Goal: Entertainment & Leisure: Consume media (video, audio)

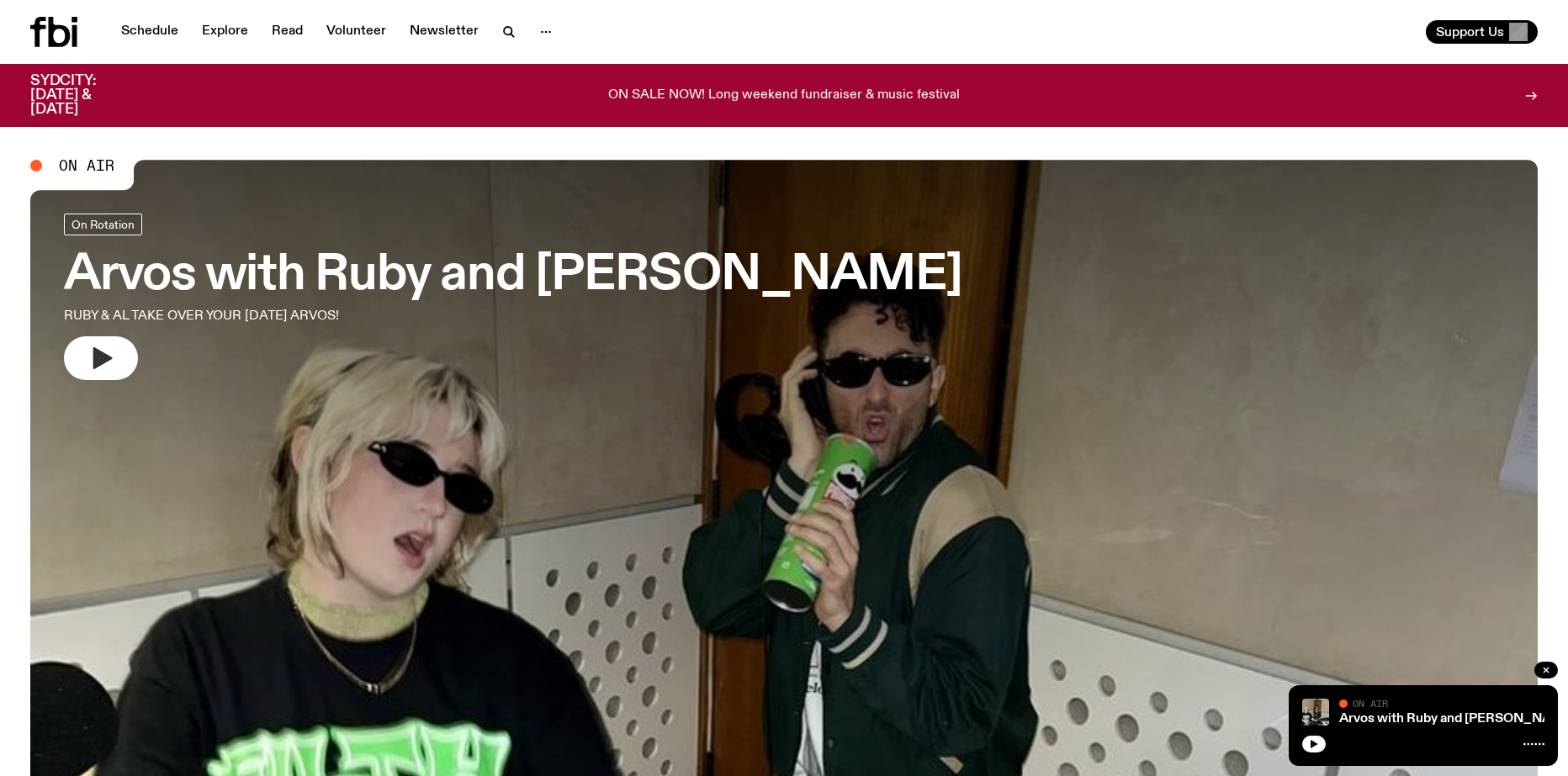
click at [100, 366] on icon "button" at bounding box center [101, 359] width 27 height 27
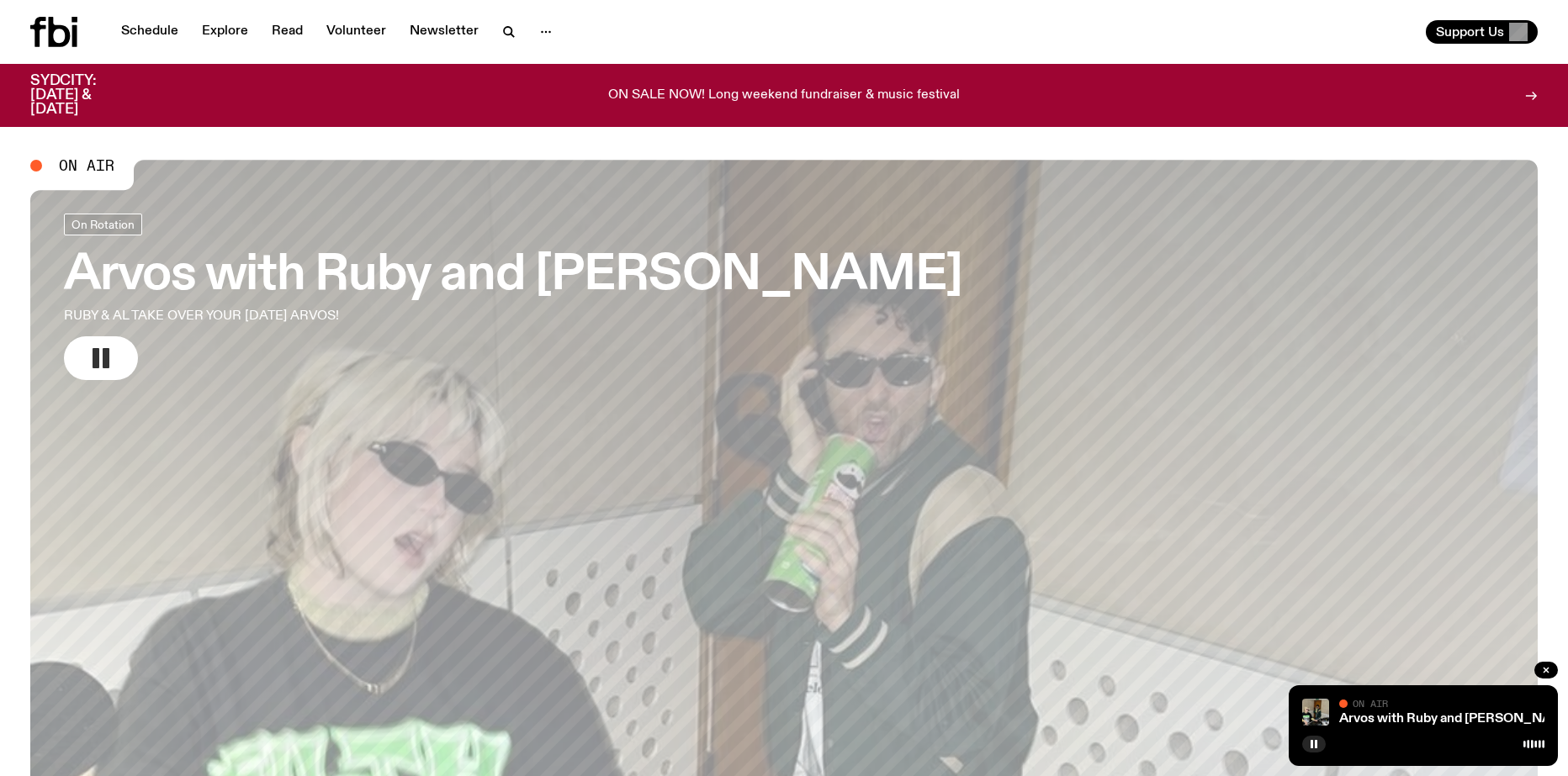
click at [118, 357] on button "button" at bounding box center [101, 358] width 74 height 44
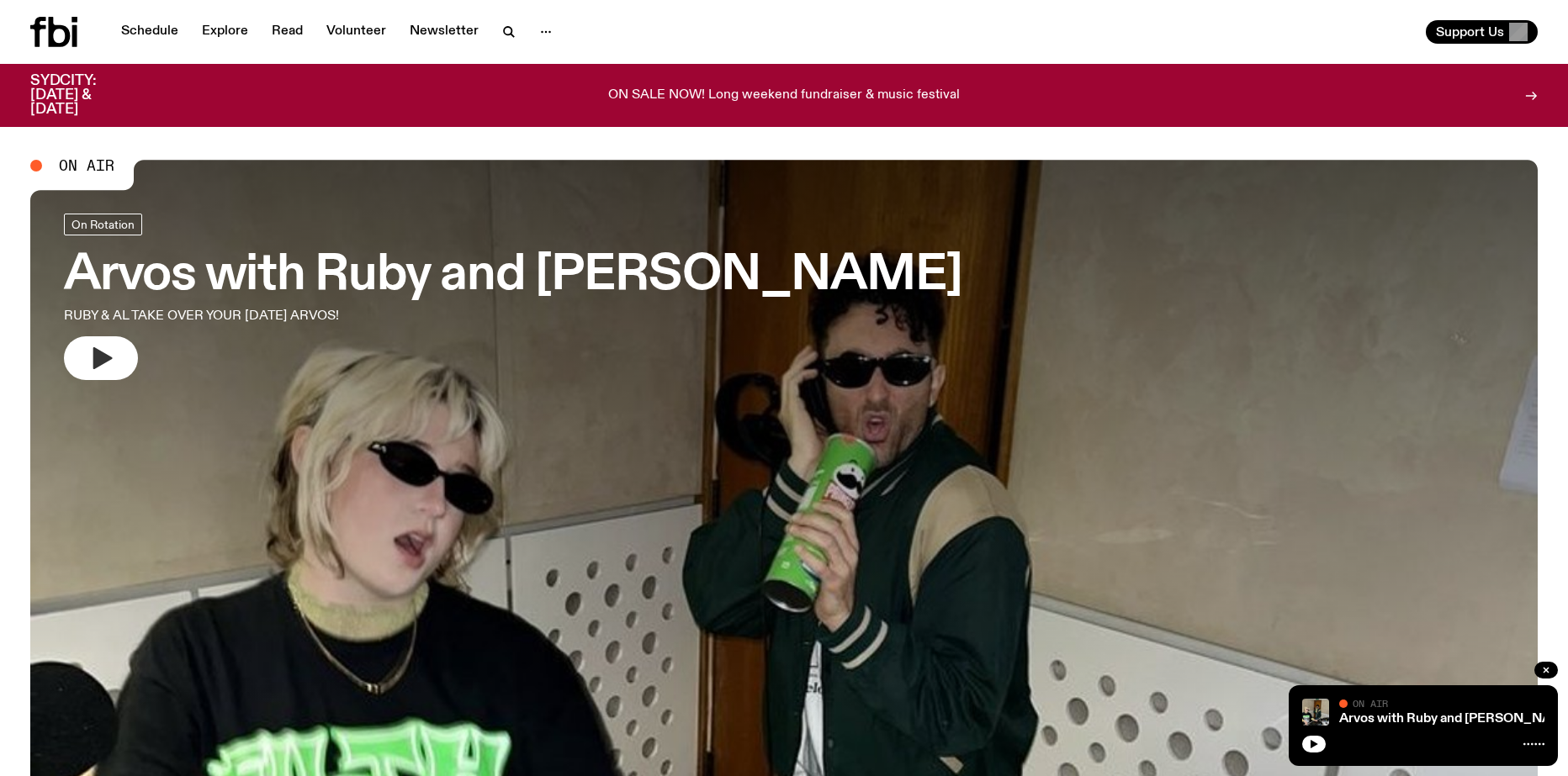
click at [110, 370] on icon "button" at bounding box center [101, 359] width 27 height 27
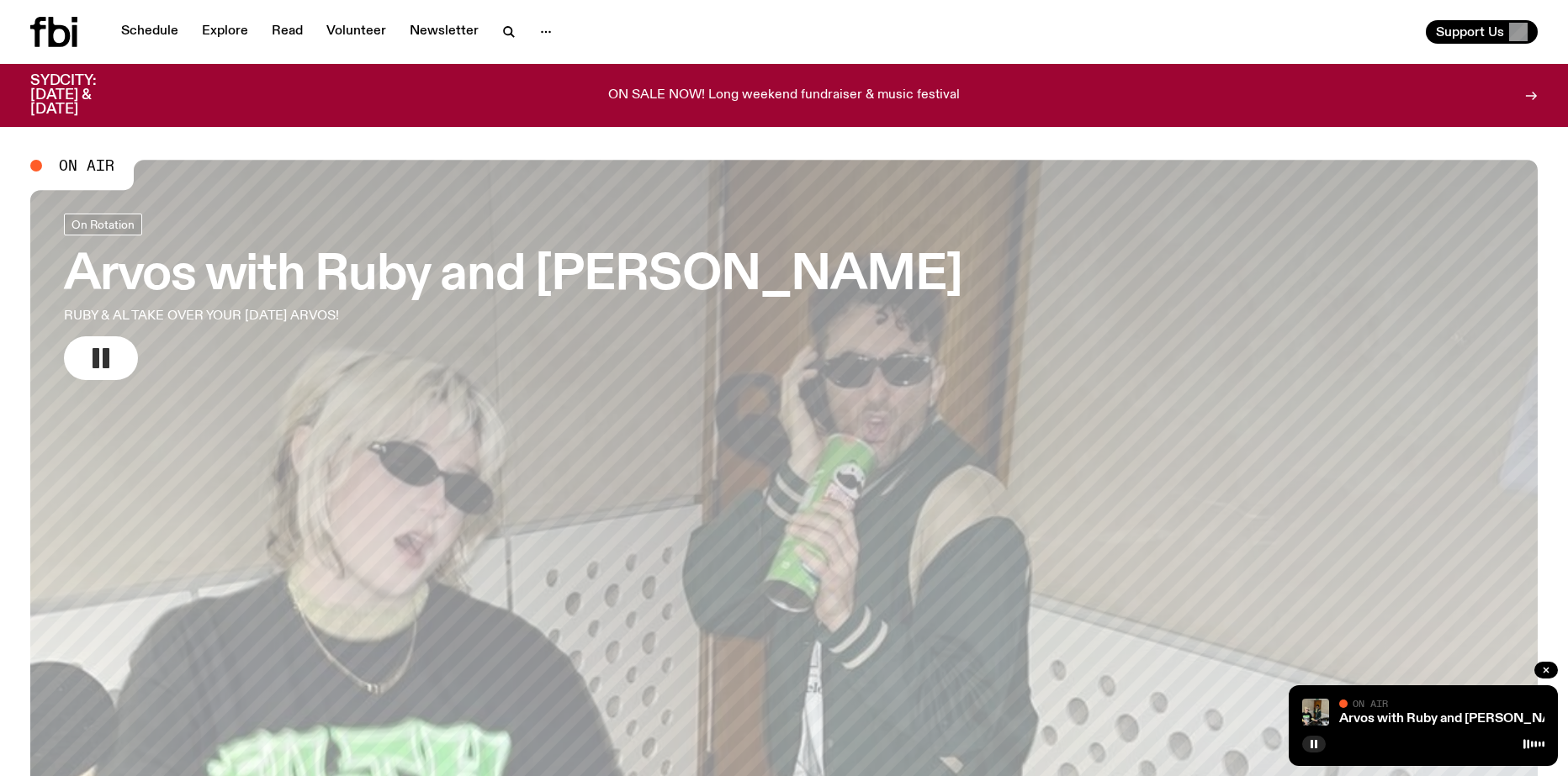
click at [81, 352] on button "button" at bounding box center [101, 358] width 74 height 44
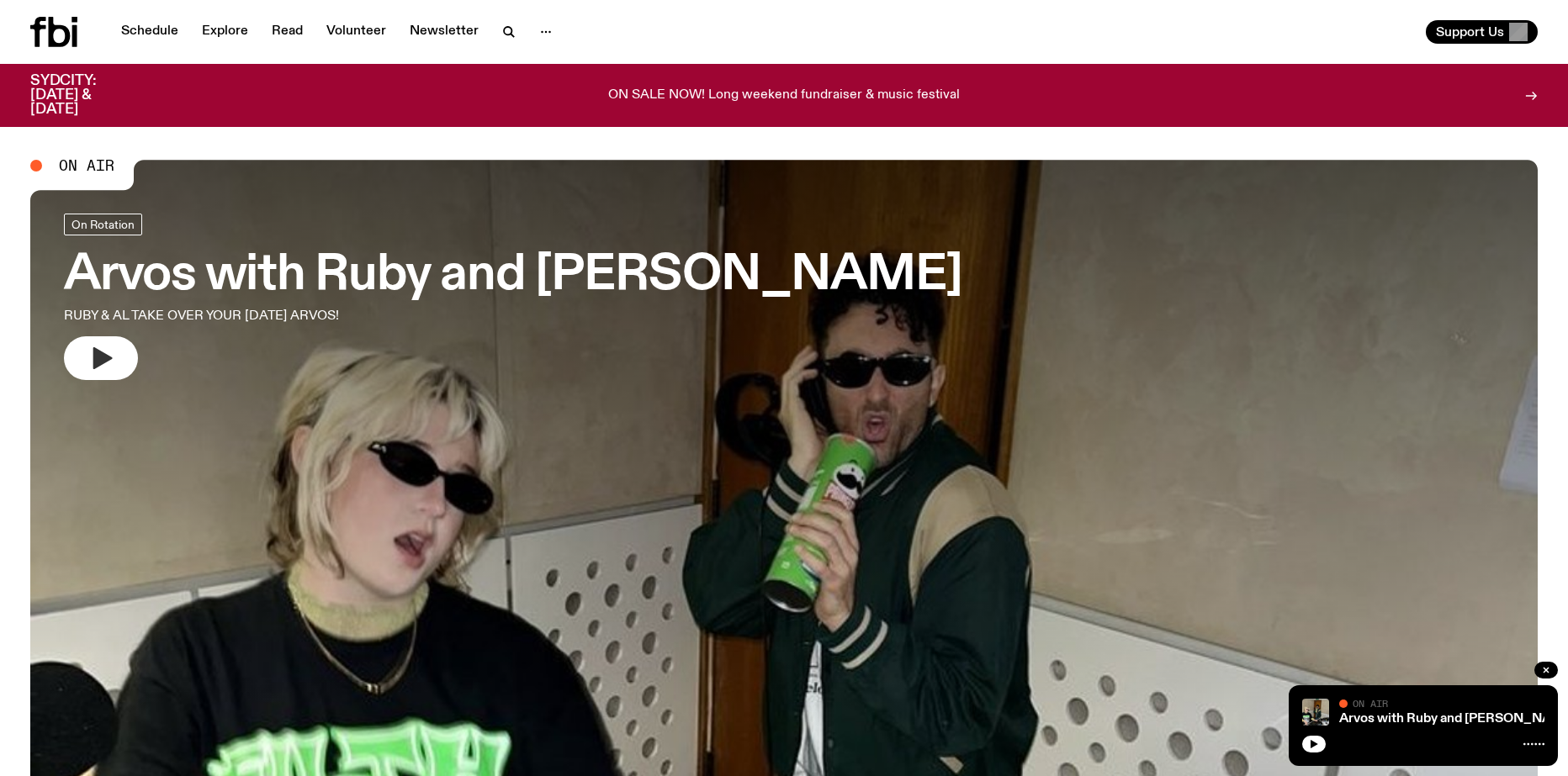
click at [111, 373] on button "button" at bounding box center [101, 358] width 74 height 44
click at [253, 285] on h3 "Arvos with Ruby and [PERSON_NAME]" at bounding box center [513, 275] width 898 height 47
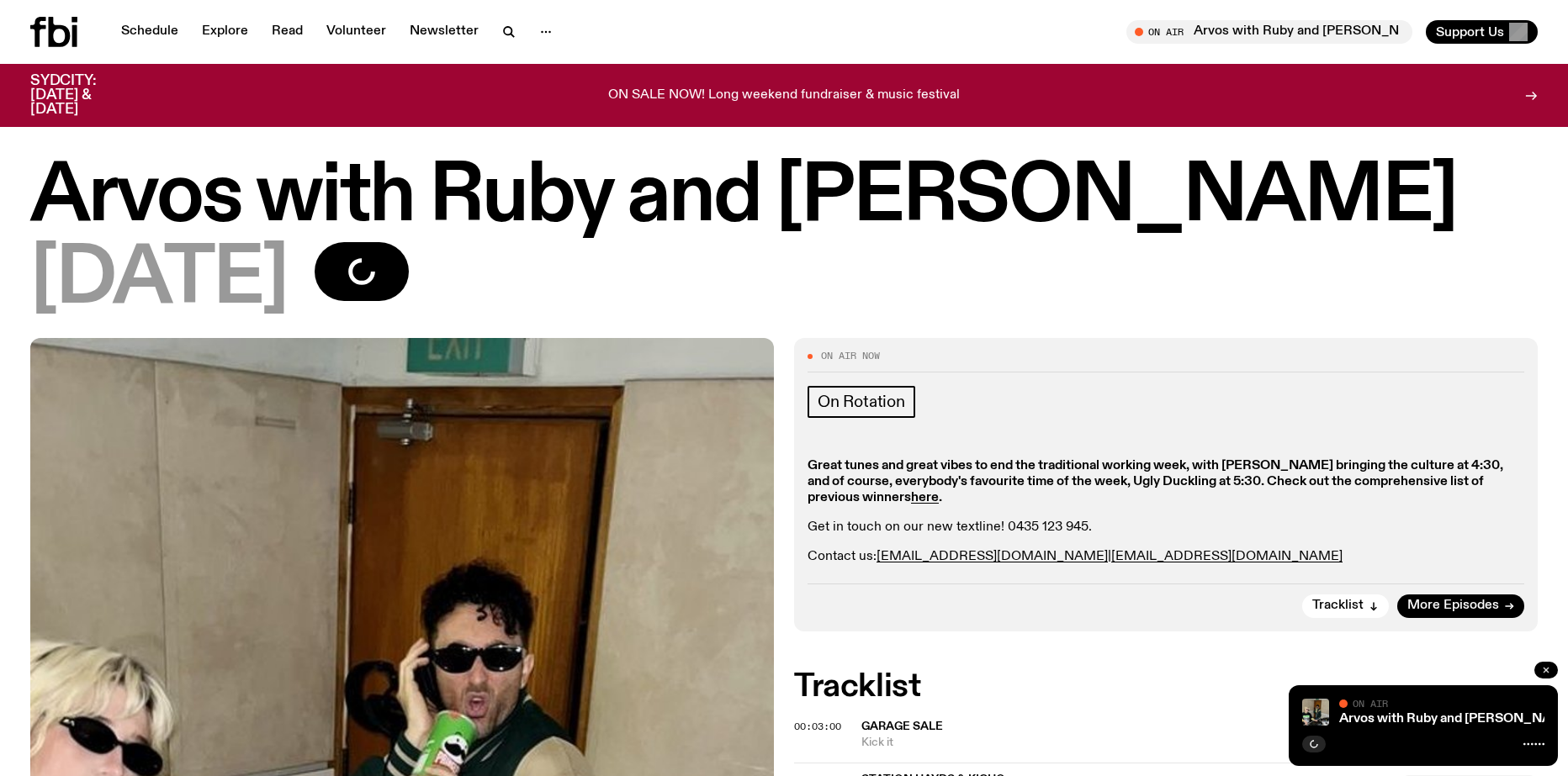
click at [1541, 668] on icon "button" at bounding box center [1546, 670] width 10 height 10
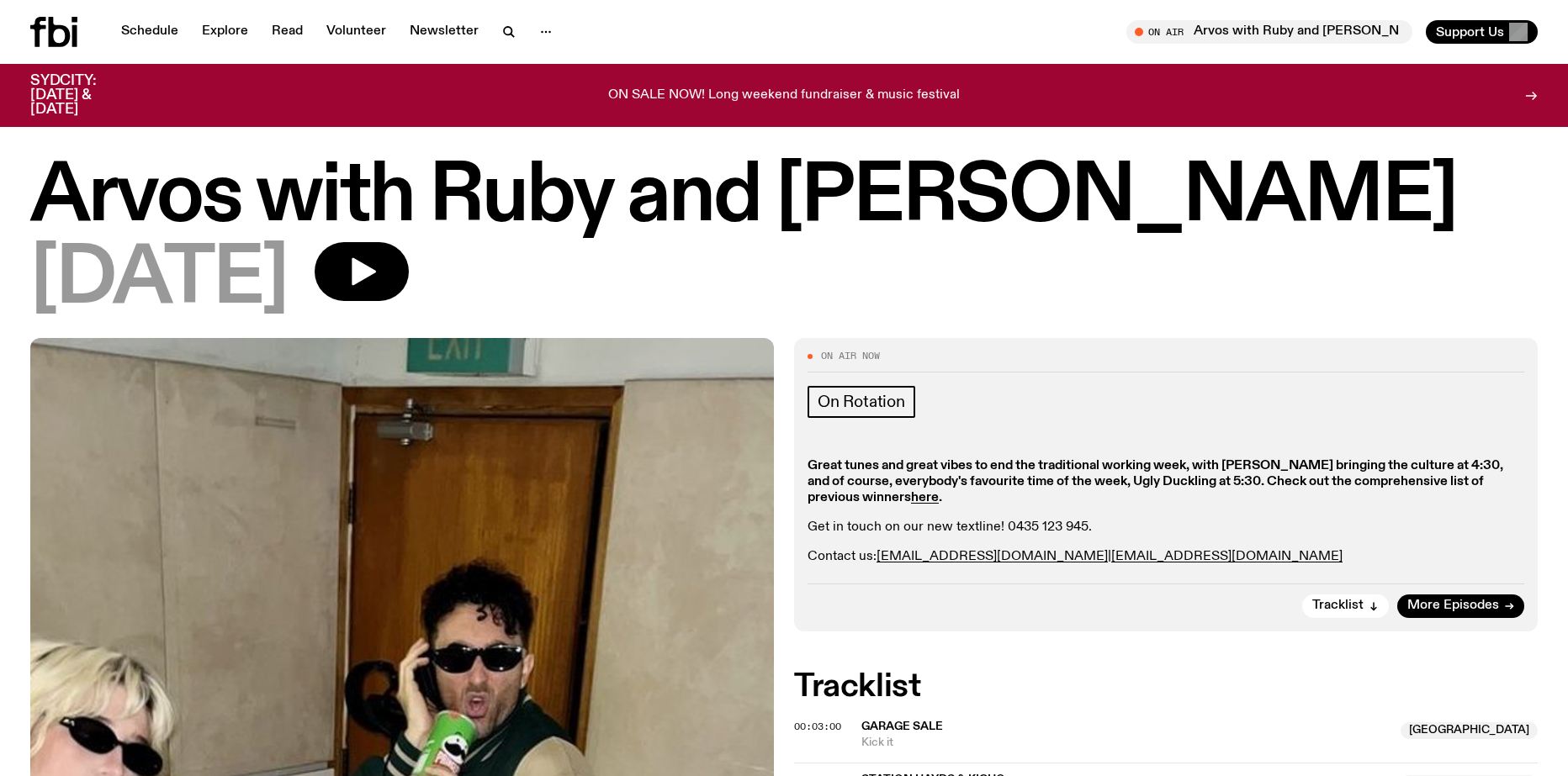
click at [73, 18] on icon at bounding box center [75, 19] width 6 height 6
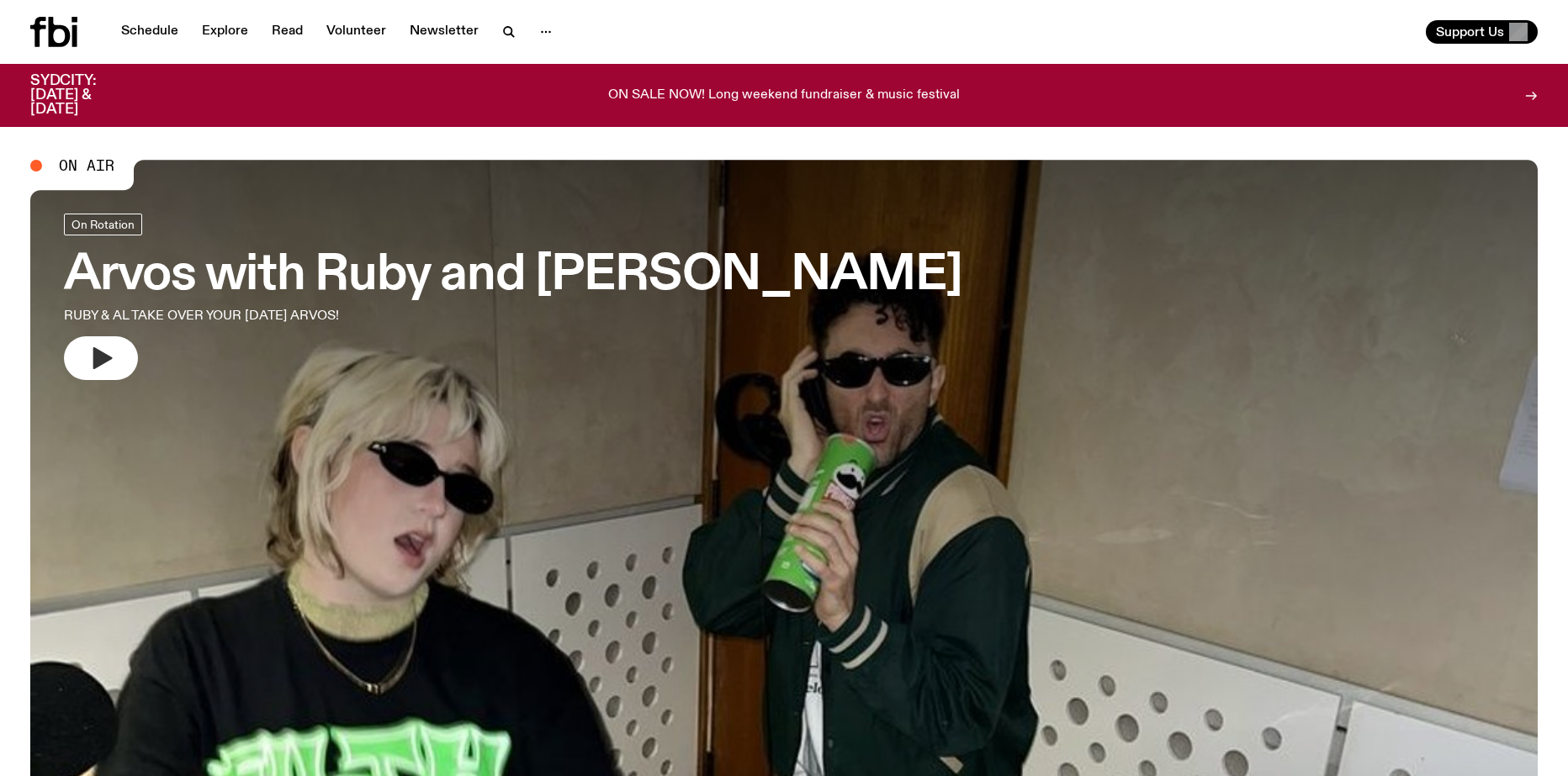
click at [122, 362] on button "button" at bounding box center [101, 358] width 74 height 44
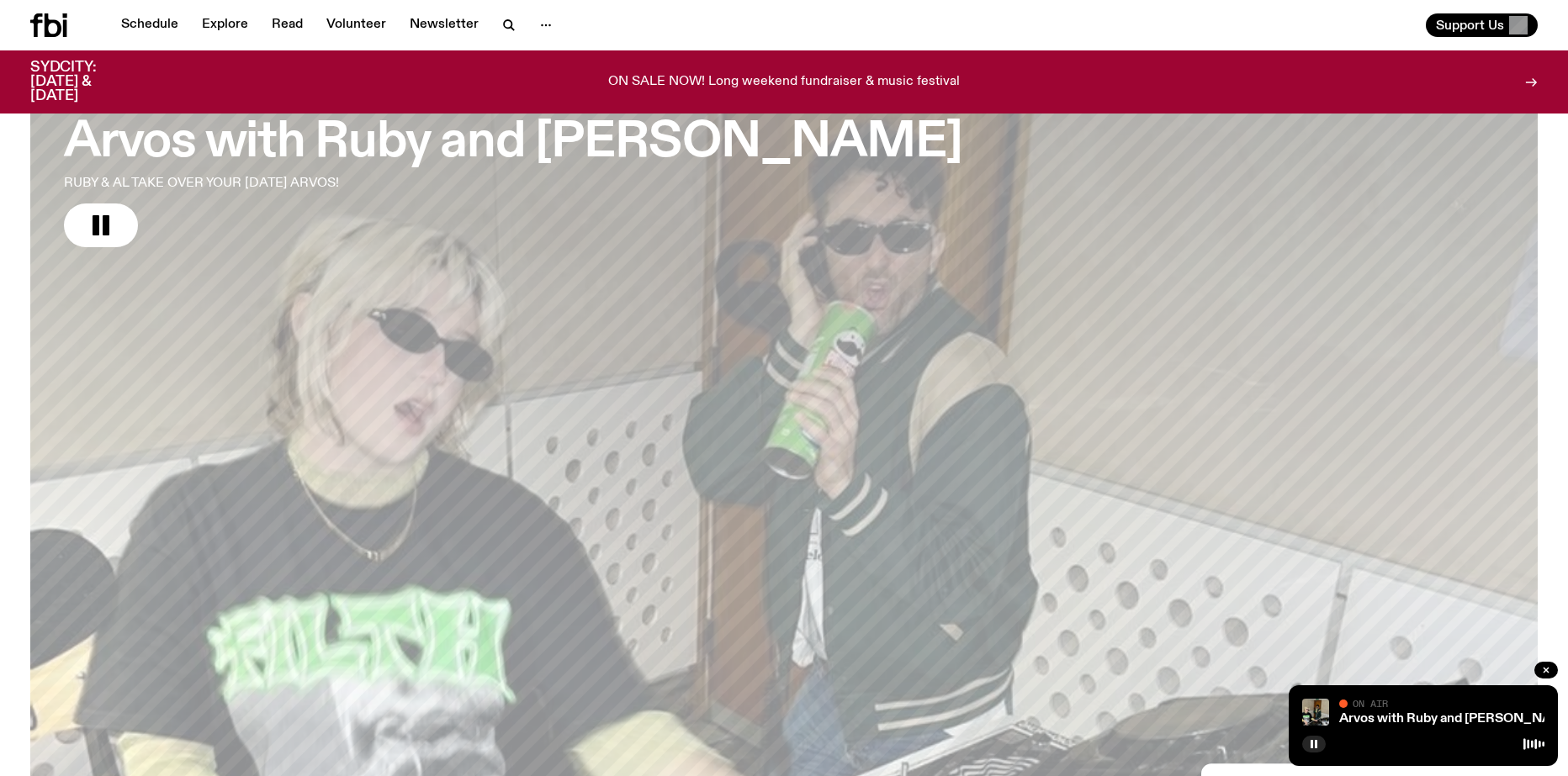
scroll to position [75, 0]
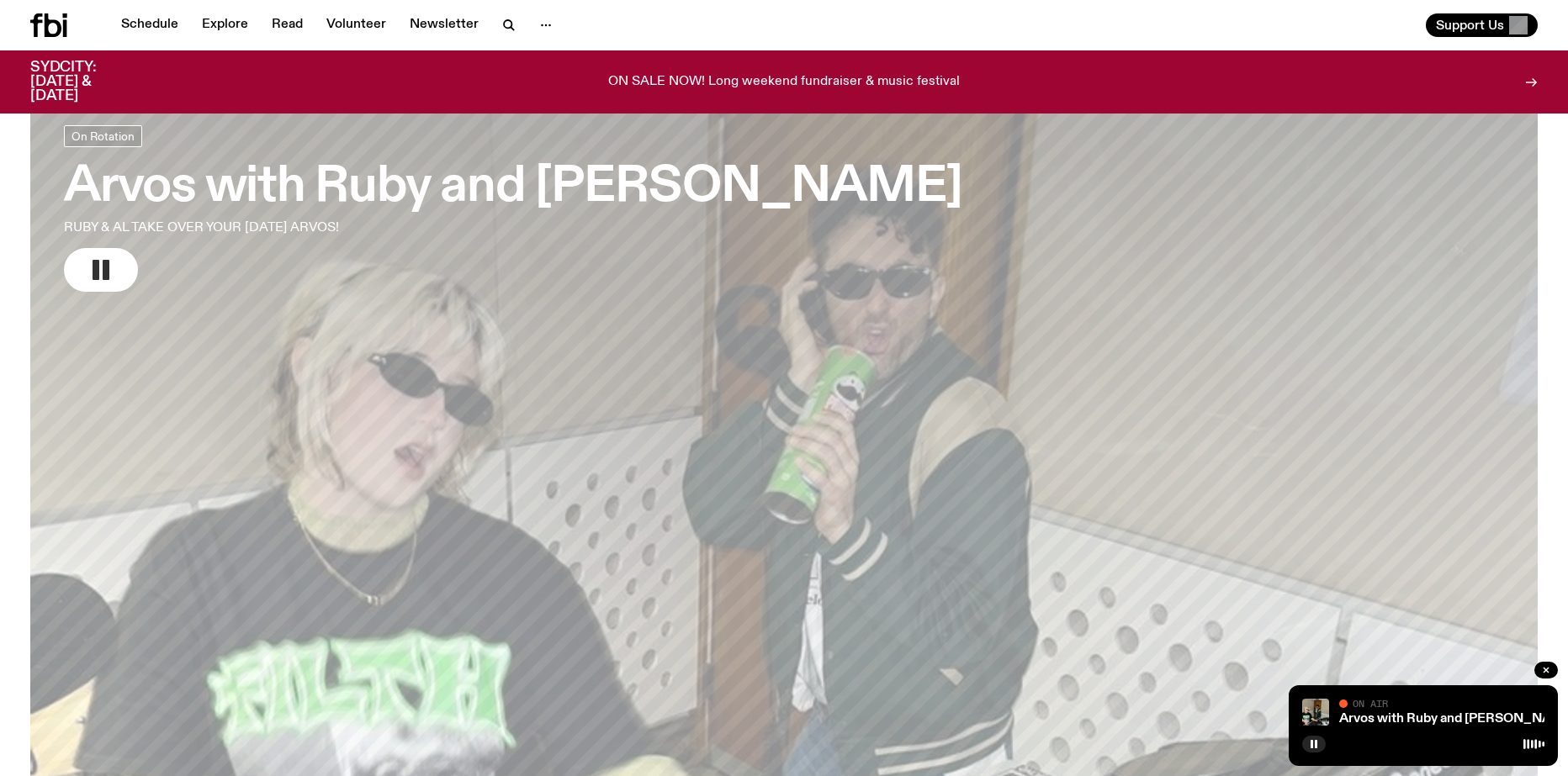
click at [122, 271] on button "button" at bounding box center [101, 269] width 74 height 44
